Goal: Information Seeking & Learning: Learn about a topic

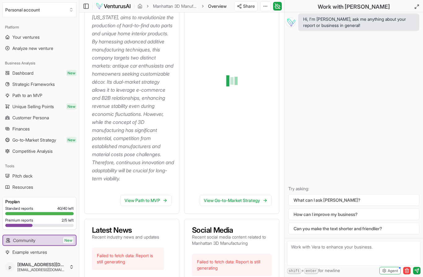
scroll to position [128, 0]
click at [242, 204] on link "View Go-to-Market Strategy" at bounding box center [236, 200] width 72 height 11
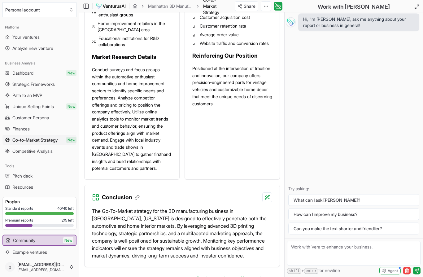
scroll to position [1064, 0]
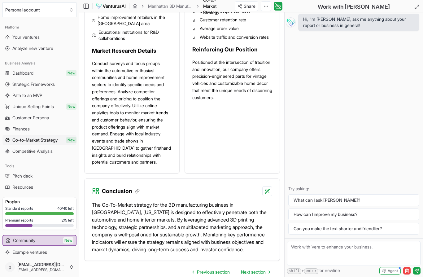
click at [264, 267] on link "Next section" at bounding box center [255, 272] width 39 height 12
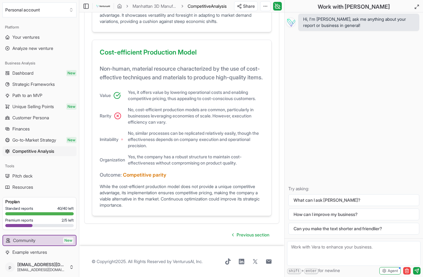
scroll to position [616, 0]
click at [254, 241] on link "Previous section" at bounding box center [250, 235] width 47 height 12
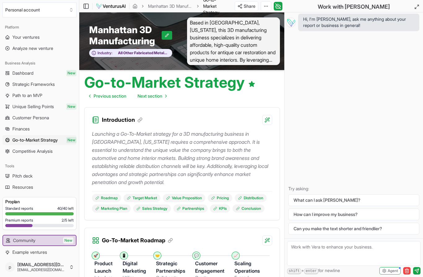
click at [36, 97] on span "Path to an MVP" at bounding box center [27, 95] width 30 height 6
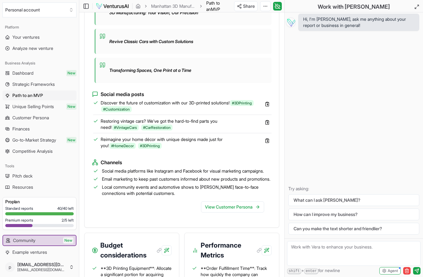
scroll to position [670, 0]
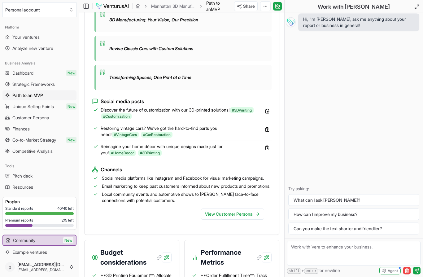
click at [49, 85] on span "Strategic Frameworks" at bounding box center [33, 84] width 42 height 6
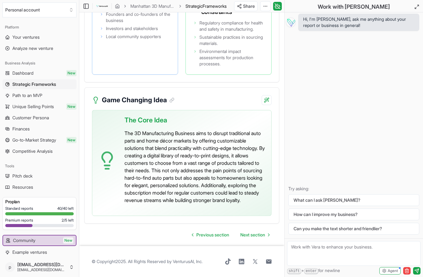
scroll to position [1741, 0]
